Goal: Task Accomplishment & Management: Manage account settings

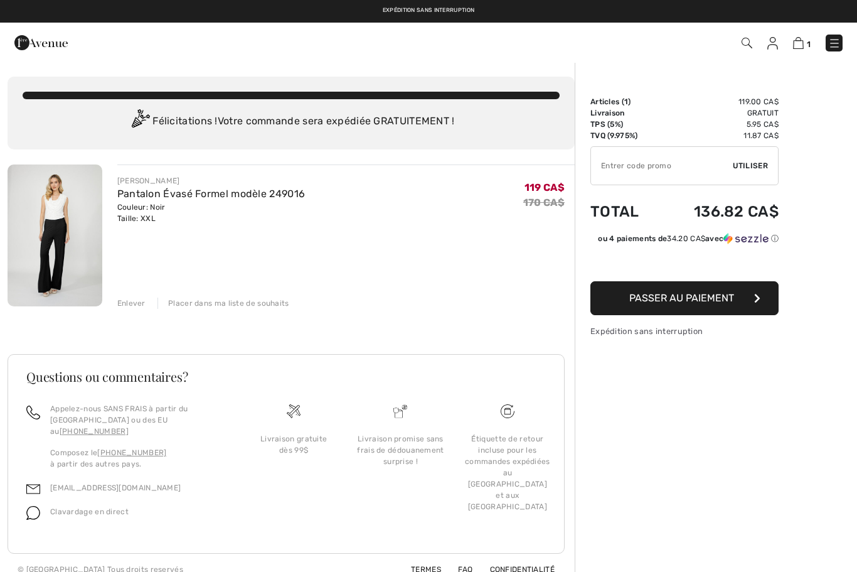
click at [837, 45] on img at bounding box center [835, 43] width 13 height 13
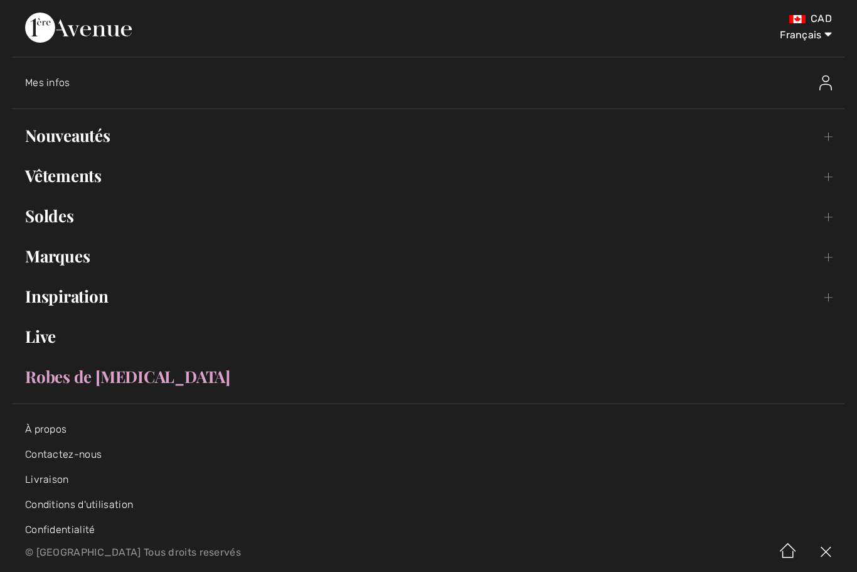
click at [825, 85] on img at bounding box center [826, 82] width 13 height 15
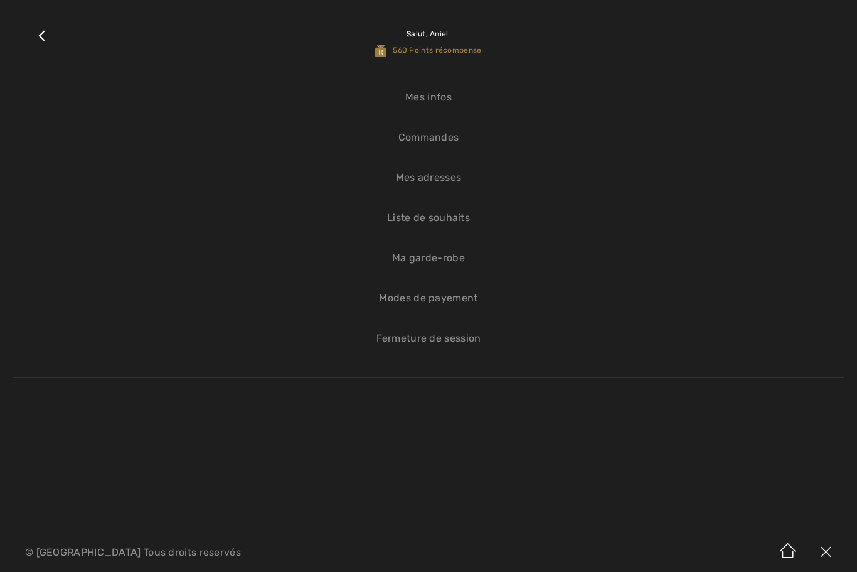
click at [437, 137] on link "Commandes" at bounding box center [429, 138] width 806 height 28
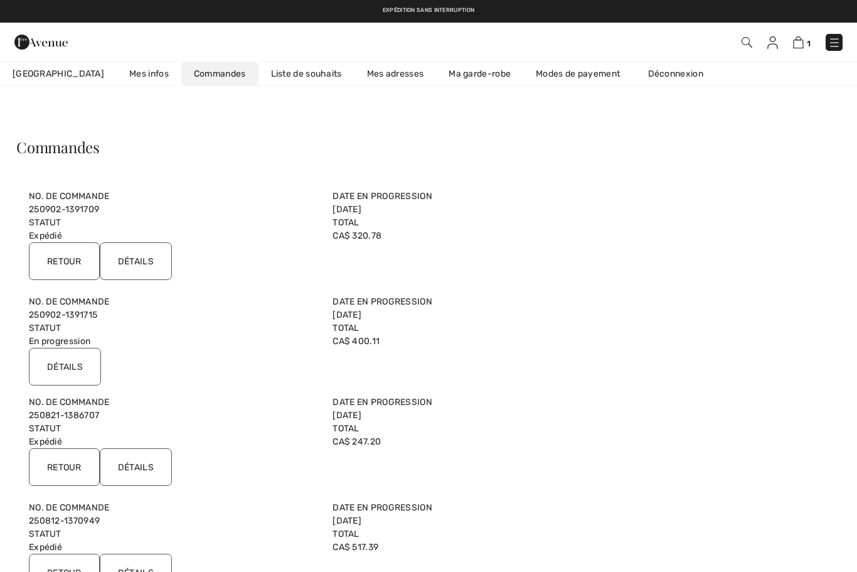
click at [144, 261] on input "Détails" at bounding box center [136, 261] width 72 height 38
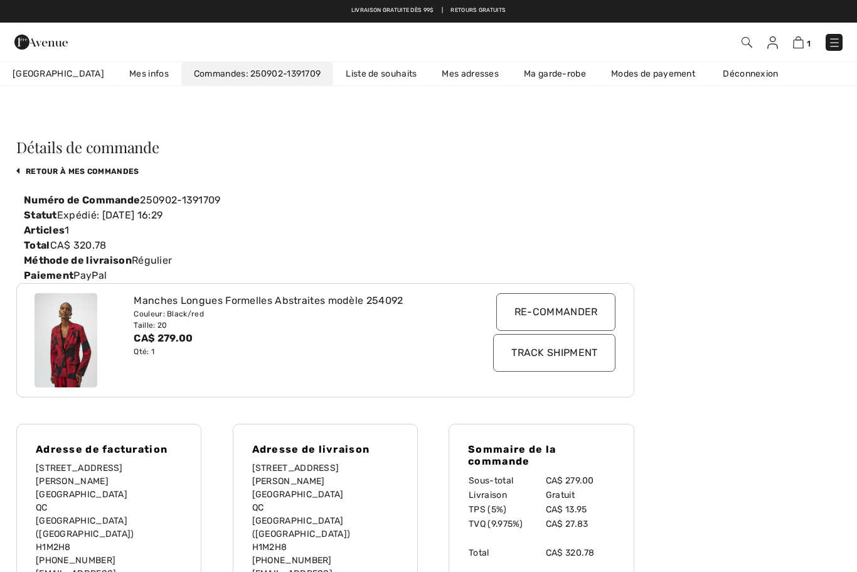
click at [837, 45] on img at bounding box center [835, 42] width 13 height 13
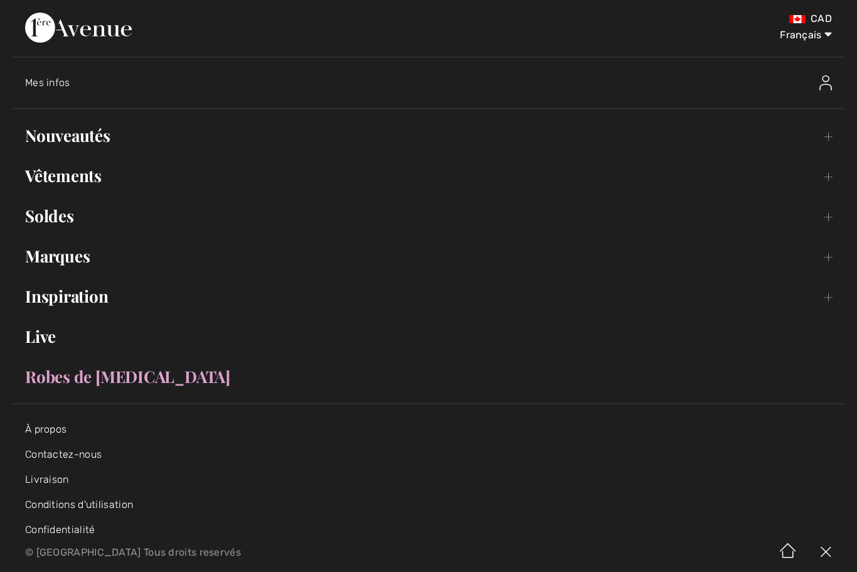
click at [84, 134] on link "Nouveautés Toggle submenu" at bounding box center [429, 136] width 832 height 28
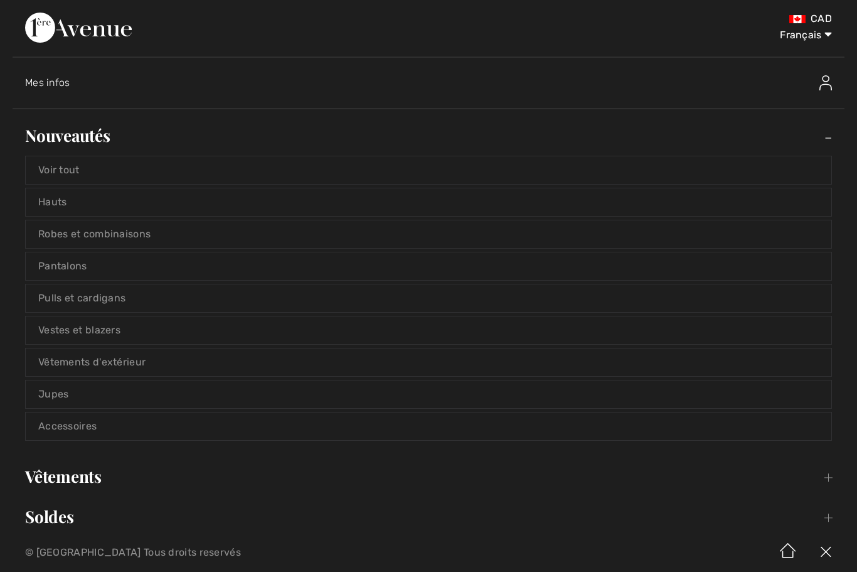
click at [210, 172] on link "Voir tout" at bounding box center [429, 170] width 806 height 28
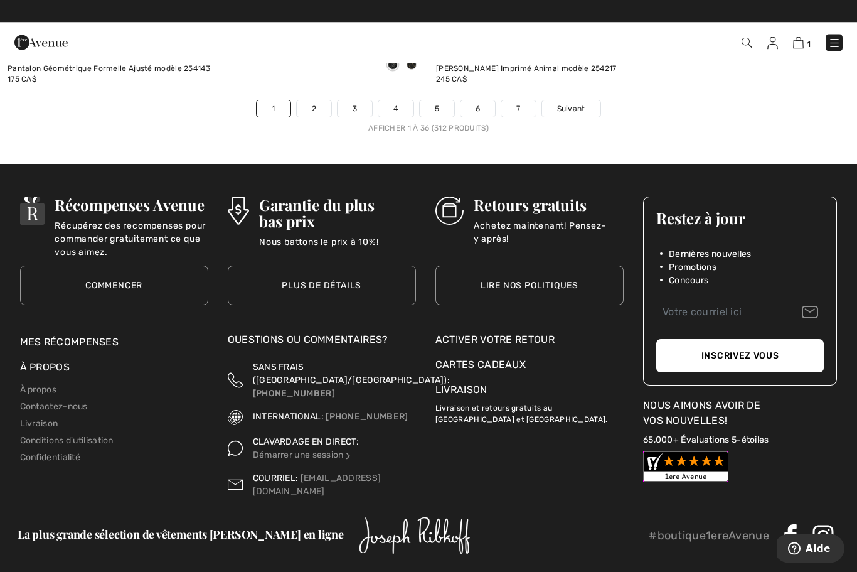
scroll to position [12395, 0]
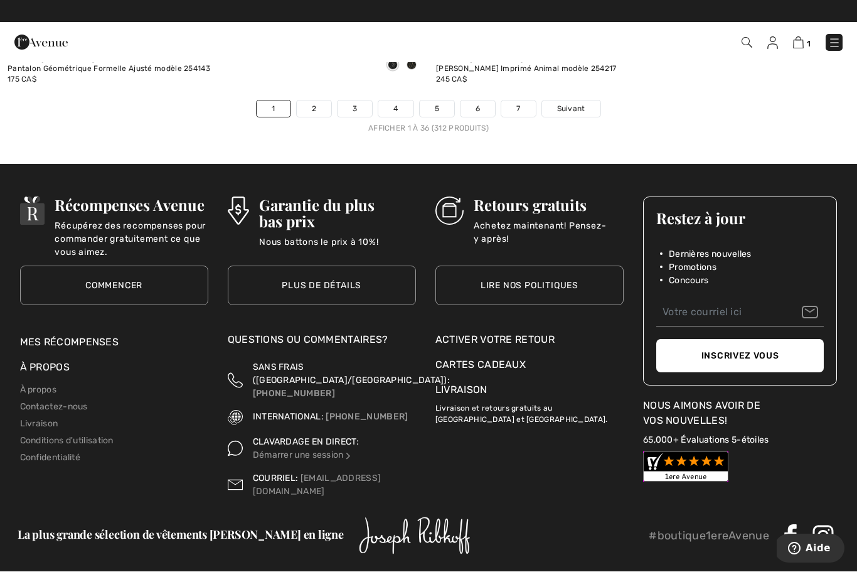
click at [532, 333] on div "Activer votre retour" at bounding box center [530, 340] width 188 height 15
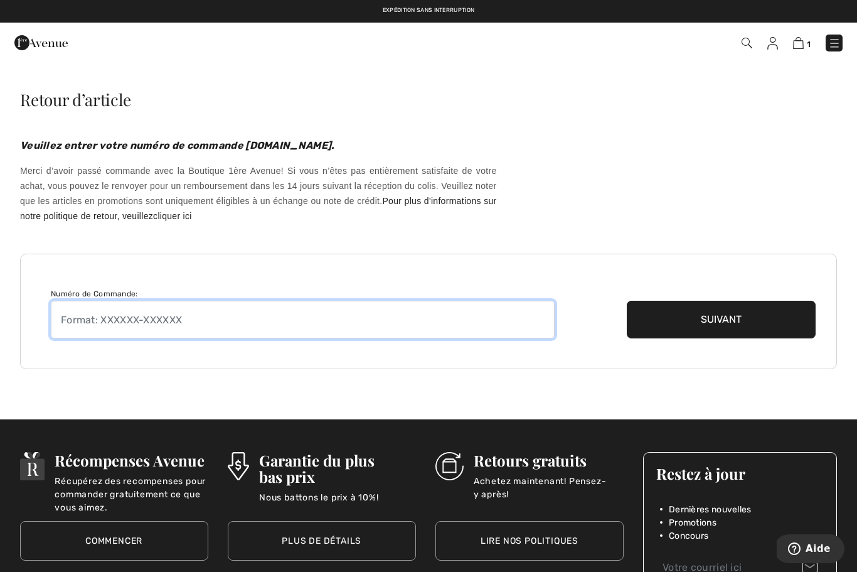
click at [132, 328] on input "text" at bounding box center [303, 320] width 504 height 38
paste input "250902-1391709"
type input "250902-1391709"
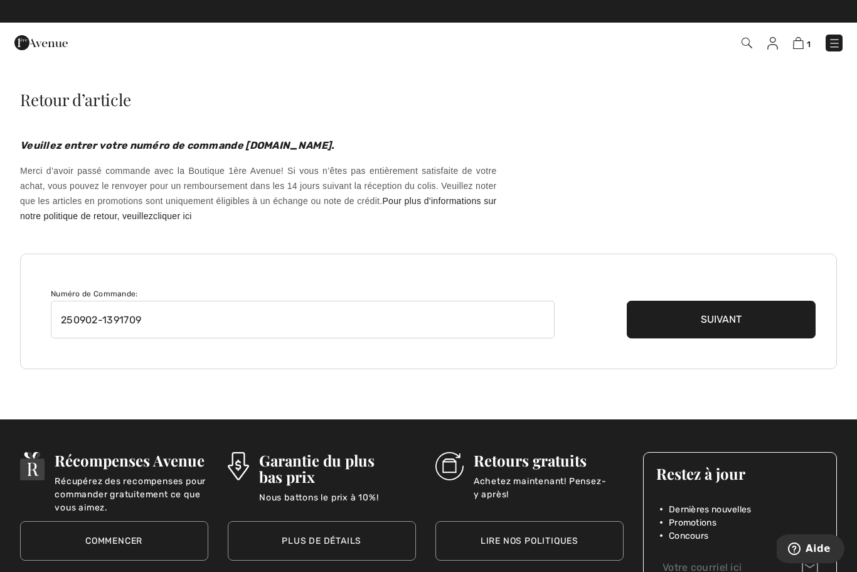
click at [746, 327] on button "Suivant" at bounding box center [721, 320] width 189 height 38
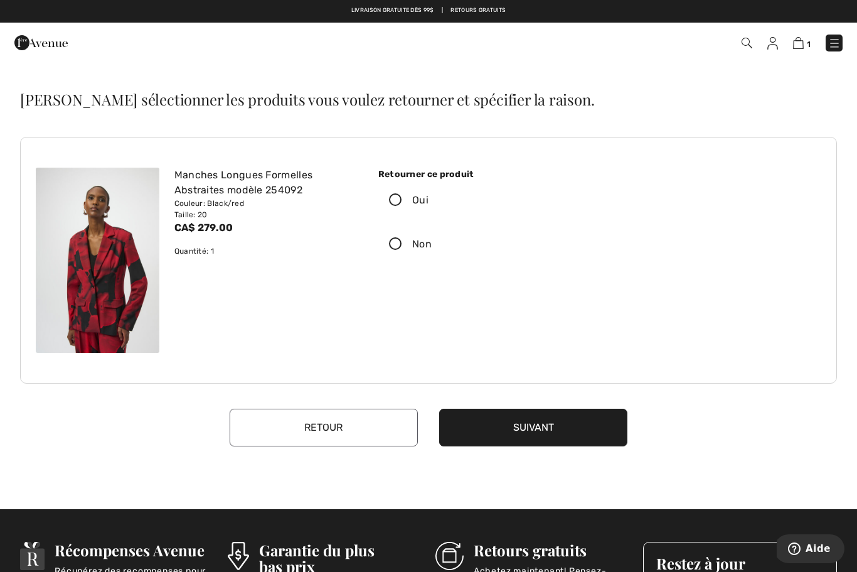
click at [400, 208] on label "Oui" at bounding box center [482, 200] width 207 height 39
click at [429, 208] on input "Oui" at bounding box center [433, 200] width 8 height 38
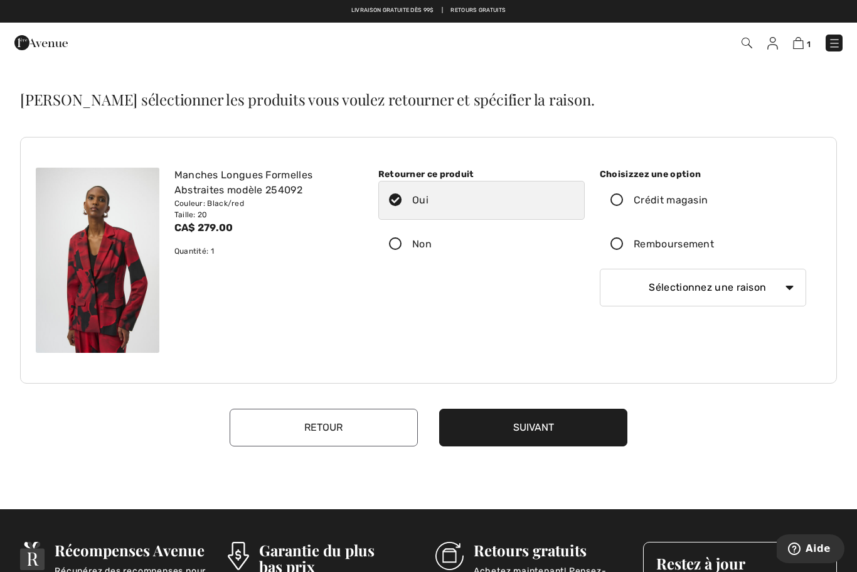
click at [623, 247] on icon at bounding box center [617, 244] width 33 height 13
click at [714, 247] on input "Remboursement" at bounding box center [718, 244] width 8 height 38
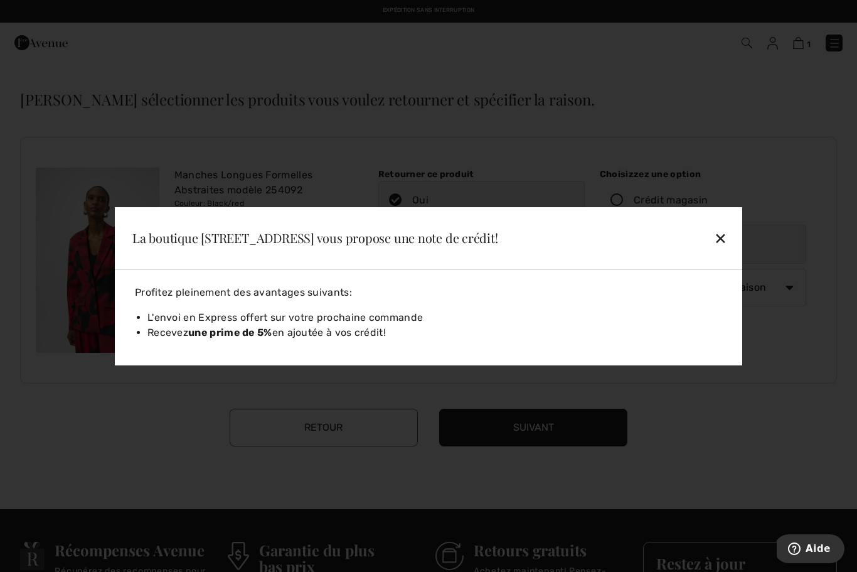
click at [721, 239] on div "✕" at bounding box center [660, 238] width 144 height 26
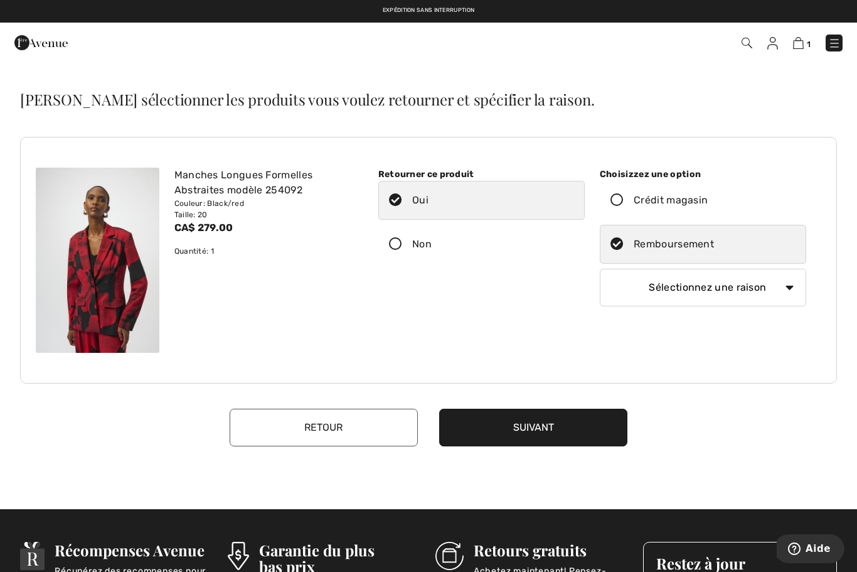
click at [782, 289] on select "Sélectionnez une raison Mauvaise taille/article reçu Ma commande est arrivée tr…" at bounding box center [703, 288] width 207 height 38
select select "4"
click at [534, 433] on button "Suivant" at bounding box center [533, 428] width 188 height 38
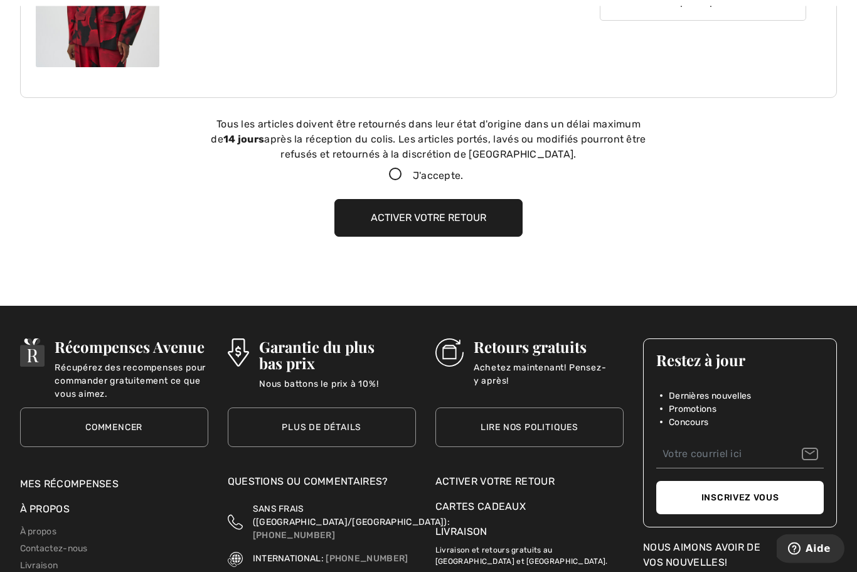
scroll to position [326, 0]
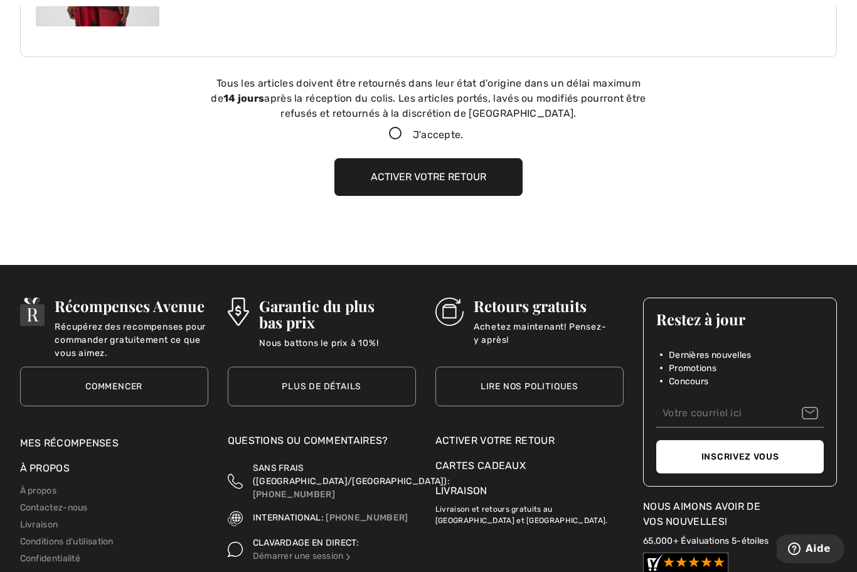
click at [399, 132] on icon at bounding box center [395, 133] width 33 height 13
click at [464, 132] on input "J'accepte." at bounding box center [468, 134] width 8 height 8
checkbox input "true"
click at [444, 179] on button "Activer votre retour" at bounding box center [429, 177] width 188 height 38
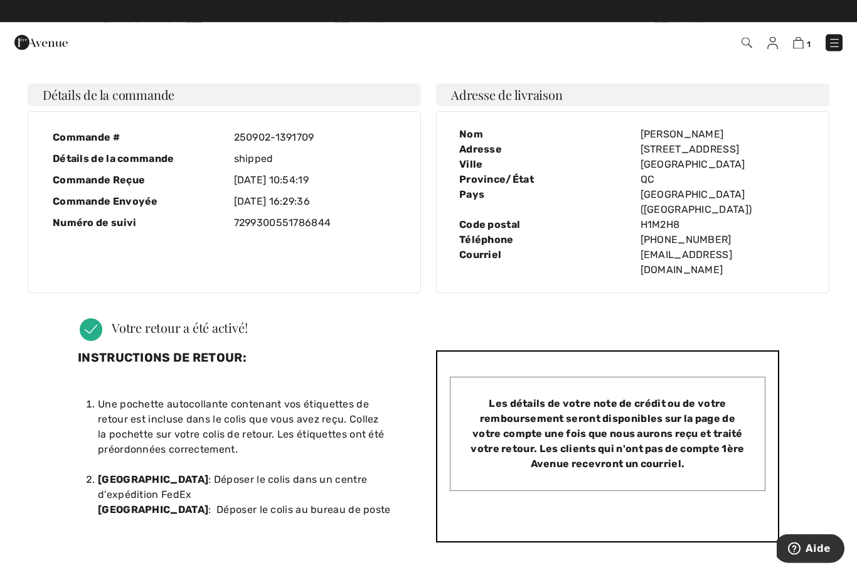
scroll to position [0, 0]
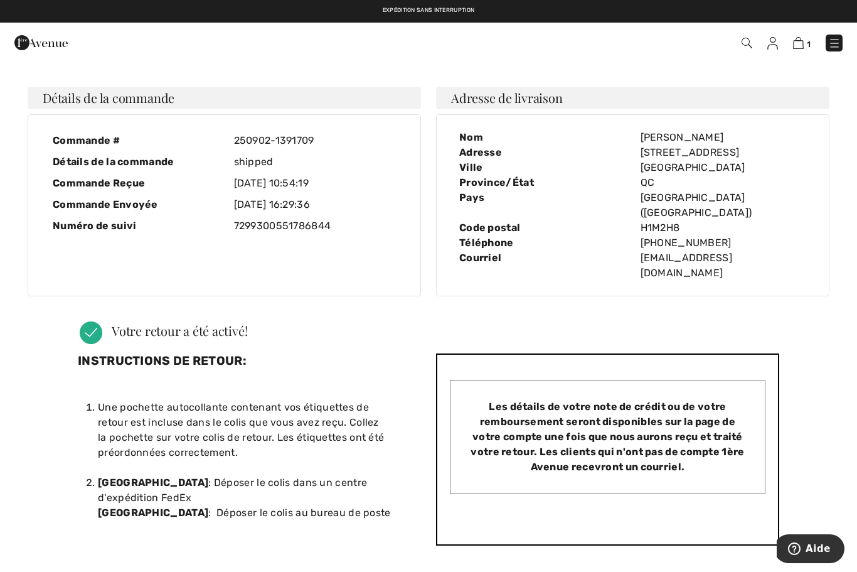
click at [841, 40] on img at bounding box center [835, 43] width 13 height 13
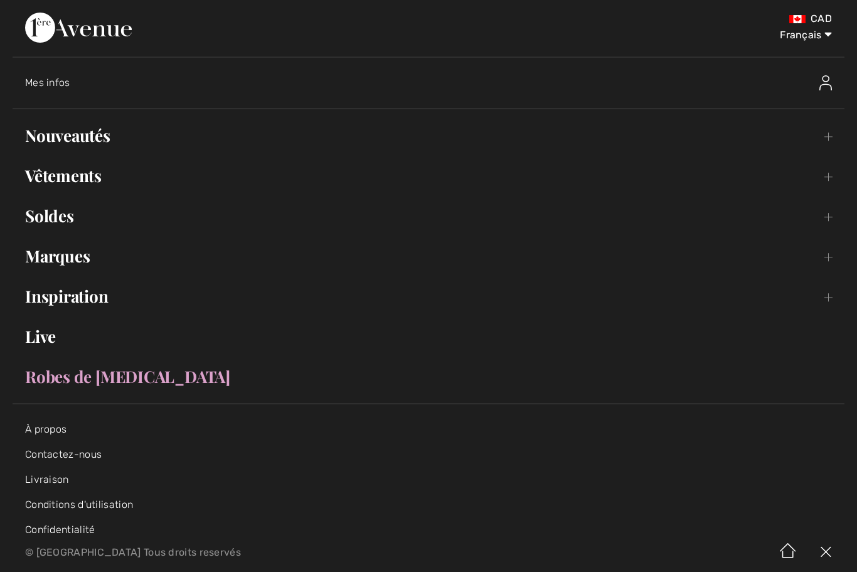
click at [87, 136] on link "Nouveautés Toggle submenu" at bounding box center [429, 136] width 832 height 28
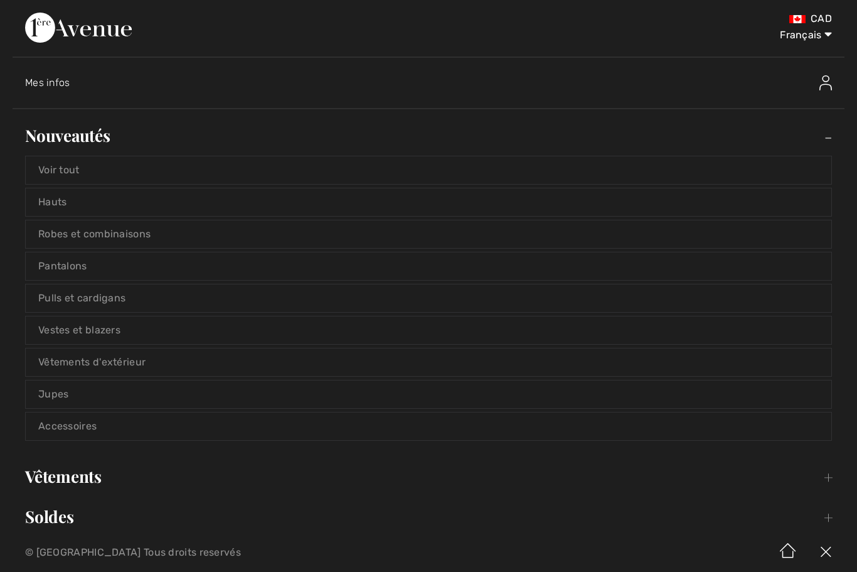
click at [147, 170] on link "Voir tout" at bounding box center [429, 170] width 806 height 28
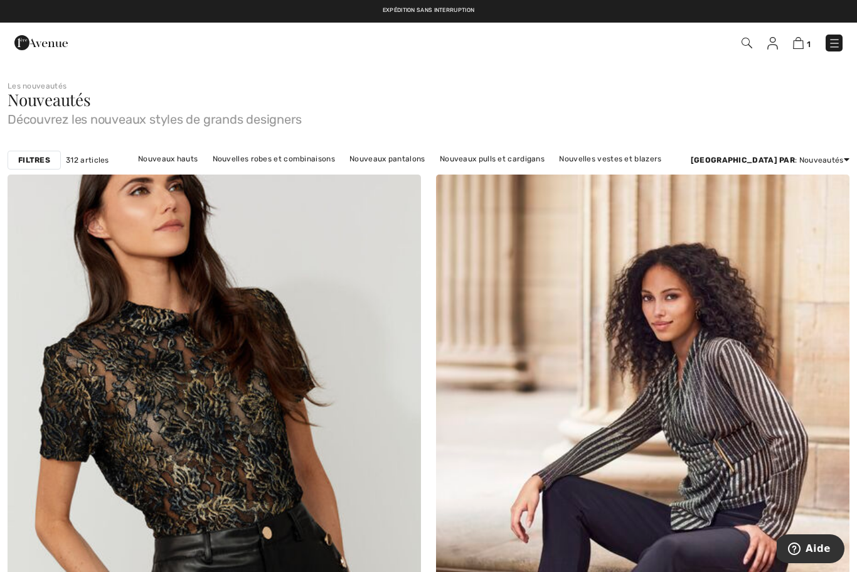
click at [50, 164] on strong "Filtres" at bounding box center [34, 159] width 32 height 11
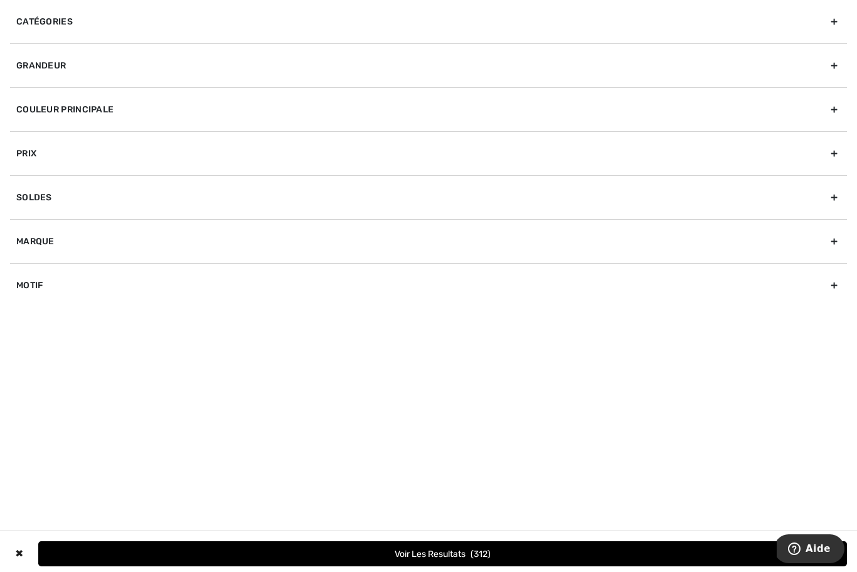
click at [89, 244] on div "Marque" at bounding box center [428, 241] width 837 height 44
click at [19, 266] on input"] "[PERSON_NAME]" at bounding box center [20, 268] width 9 height 9
checkbox input"] "true"
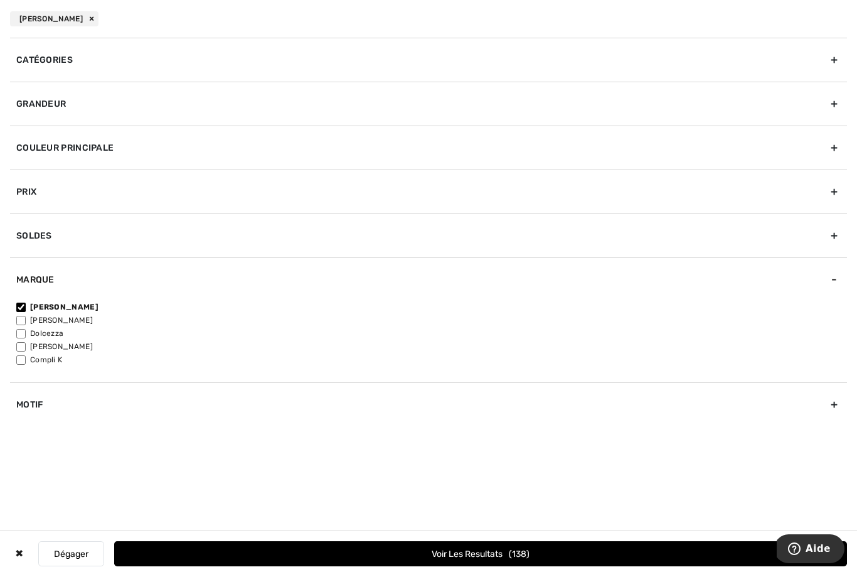
click at [25, 319] on input"] "[PERSON_NAME]" at bounding box center [20, 320] width 9 height 9
checkbox input"] "true"
click at [436, 552] on button "Voir les resultats 229" at bounding box center [480, 553] width 733 height 25
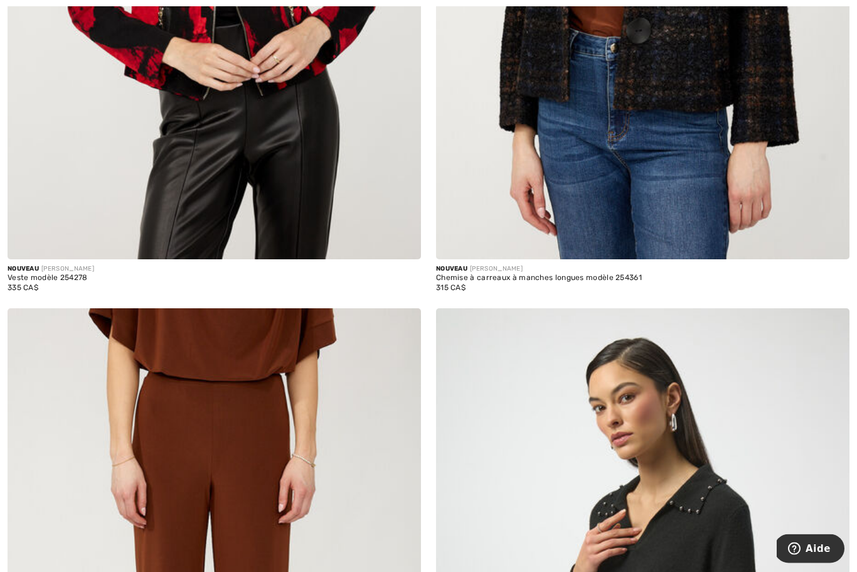
scroll to position [12384, 0]
